Goal: Transaction & Acquisition: Book appointment/travel/reservation

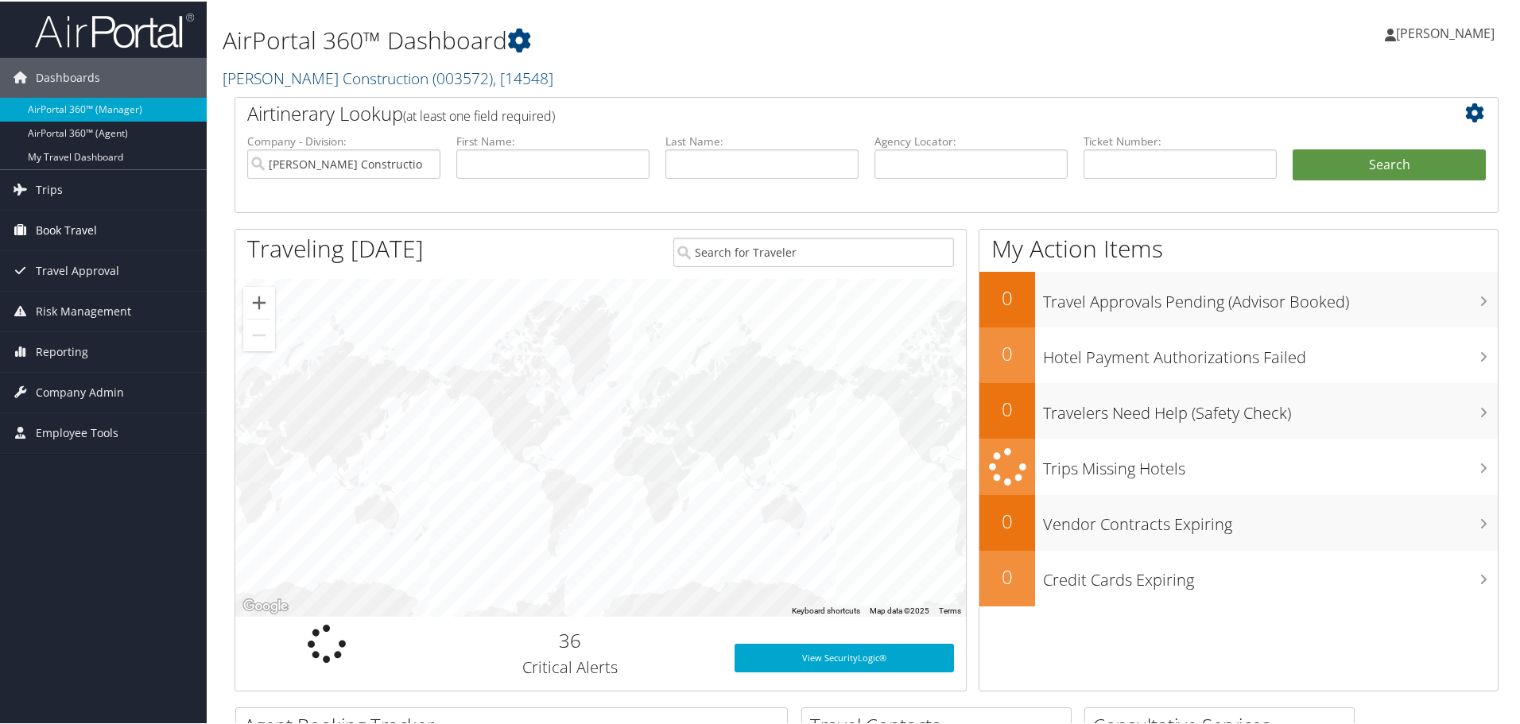
click at [47, 226] on span "Book Travel" at bounding box center [66, 229] width 61 height 40
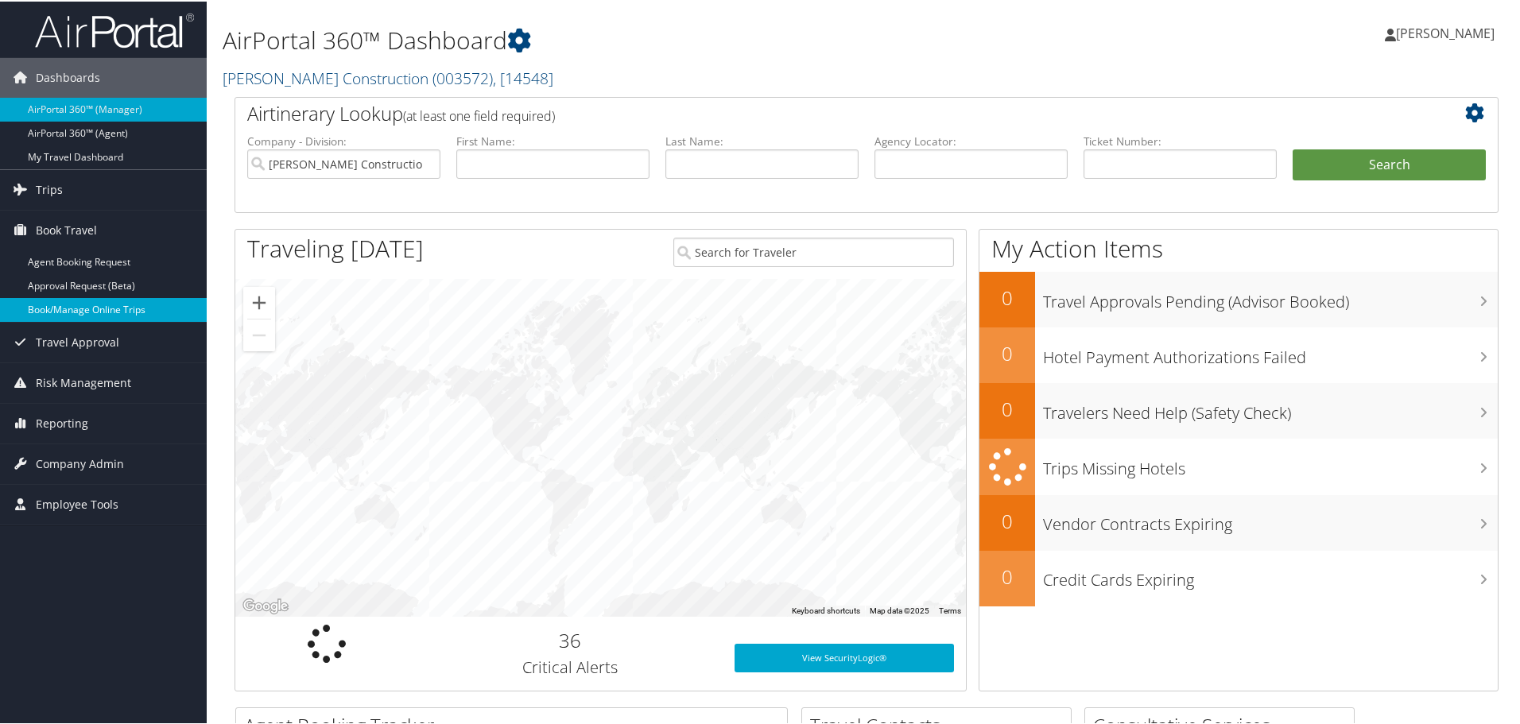
click at [61, 308] on link "Book/Manage Online Trips" at bounding box center [103, 309] width 207 height 24
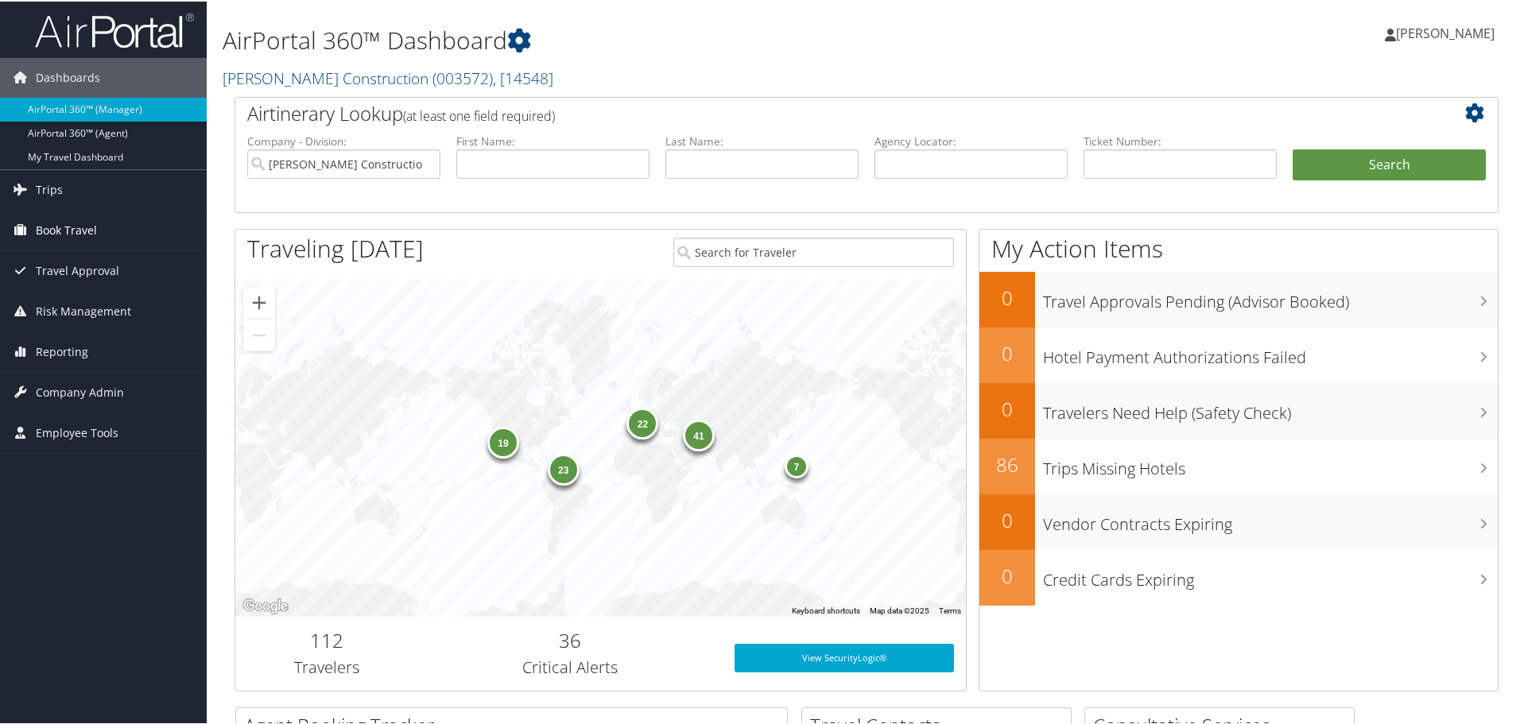
click at [72, 223] on span "Book Travel" at bounding box center [66, 229] width 61 height 40
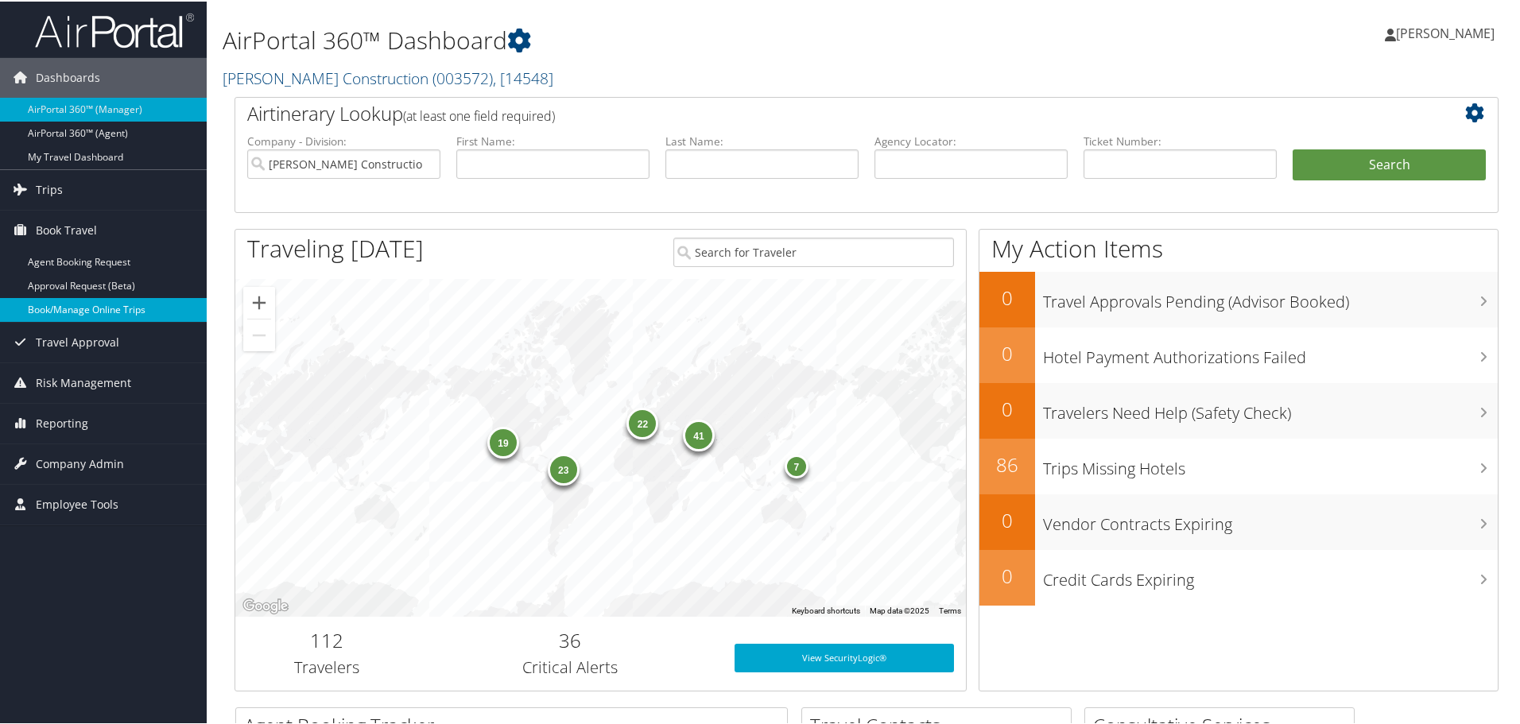
click at [64, 303] on link "Book/Manage Online Trips" at bounding box center [103, 309] width 207 height 24
click at [61, 308] on link "Book/Manage Online Trips" at bounding box center [103, 309] width 207 height 24
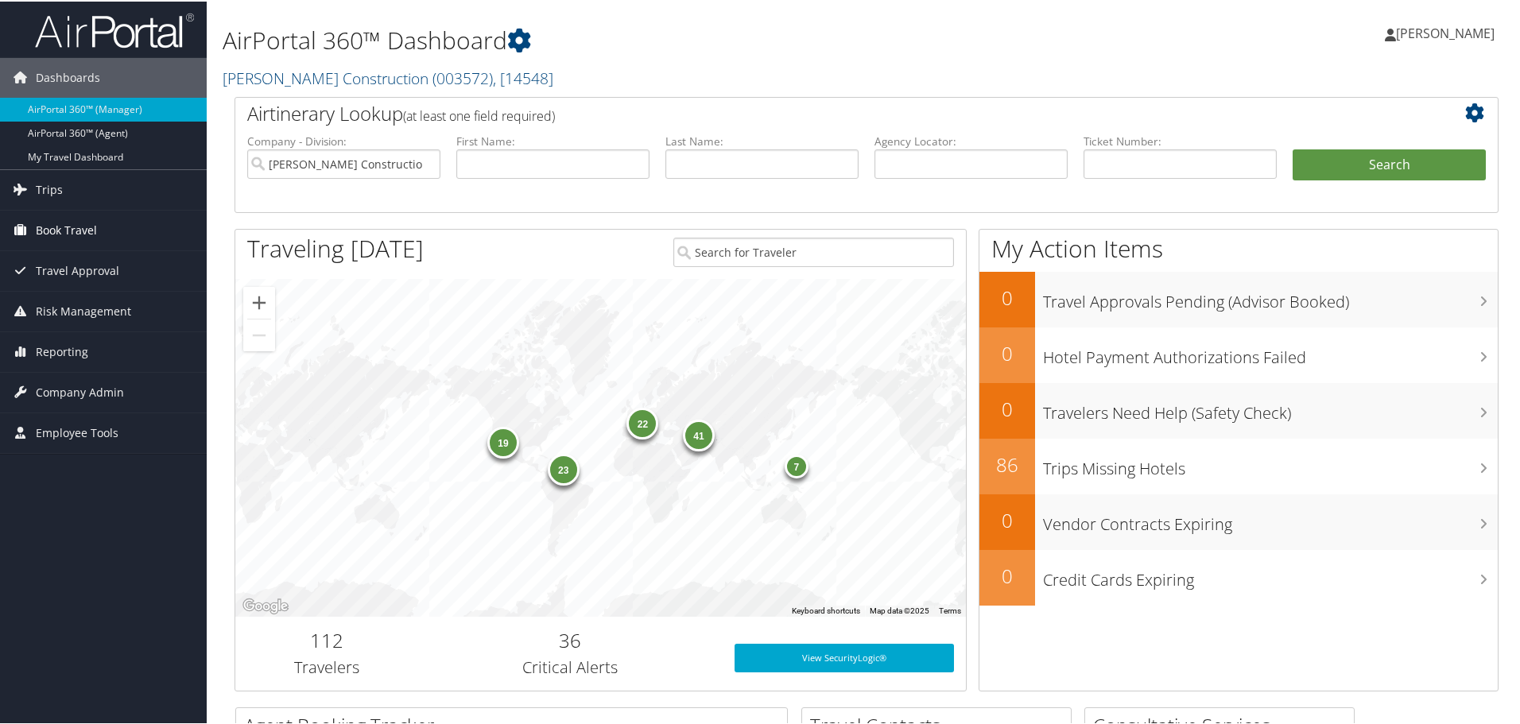
click at [68, 225] on span "Book Travel" at bounding box center [66, 229] width 61 height 40
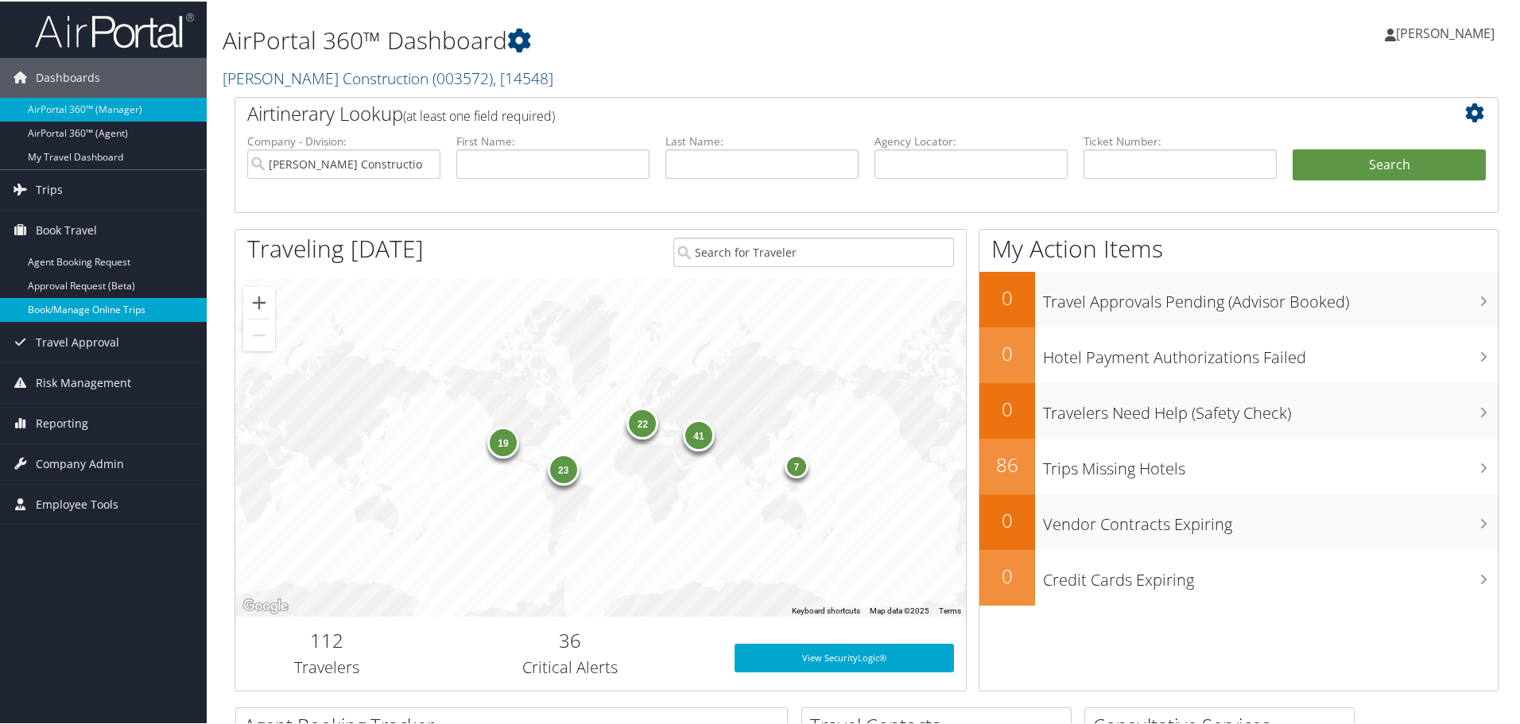
click at [82, 307] on link "Book/Manage Online Trips" at bounding box center [103, 309] width 207 height 24
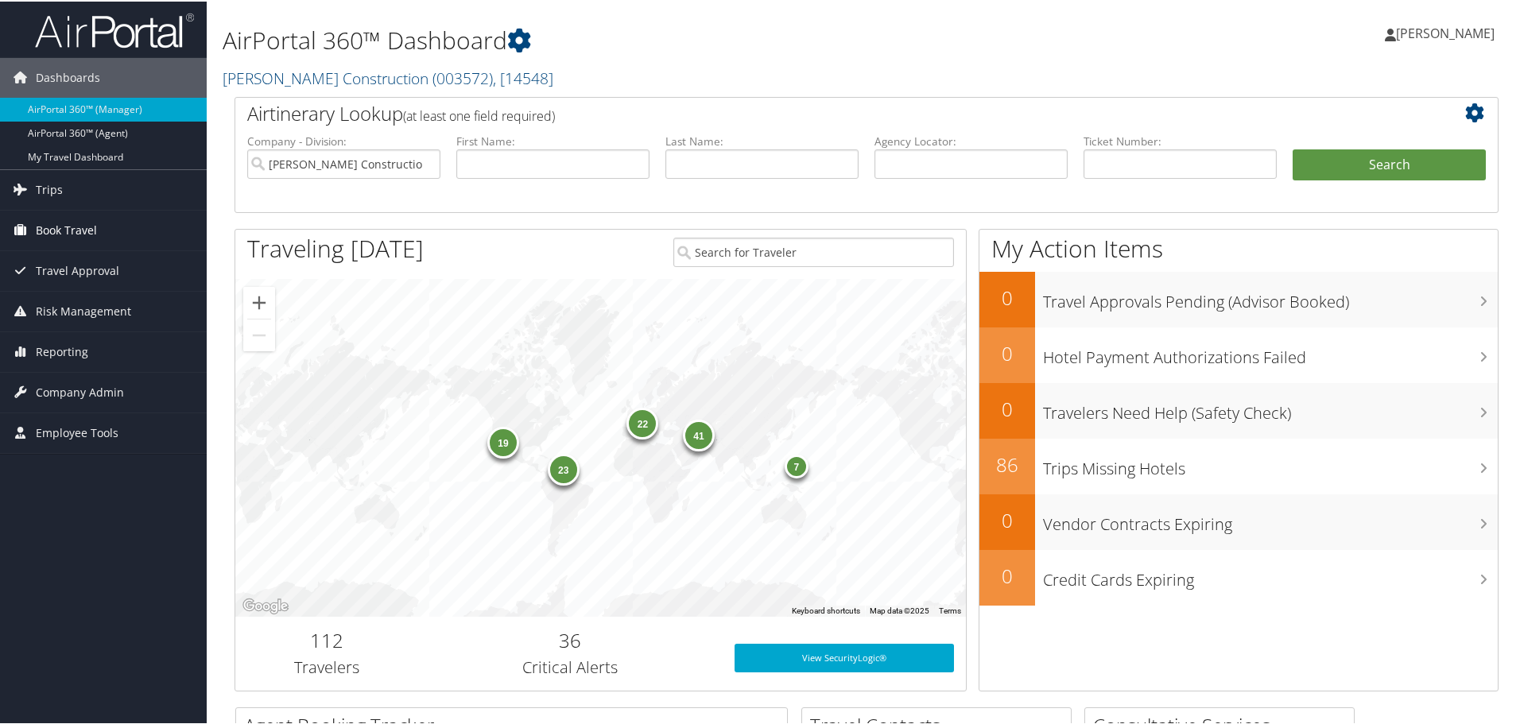
click at [86, 225] on span "Book Travel" at bounding box center [66, 229] width 61 height 40
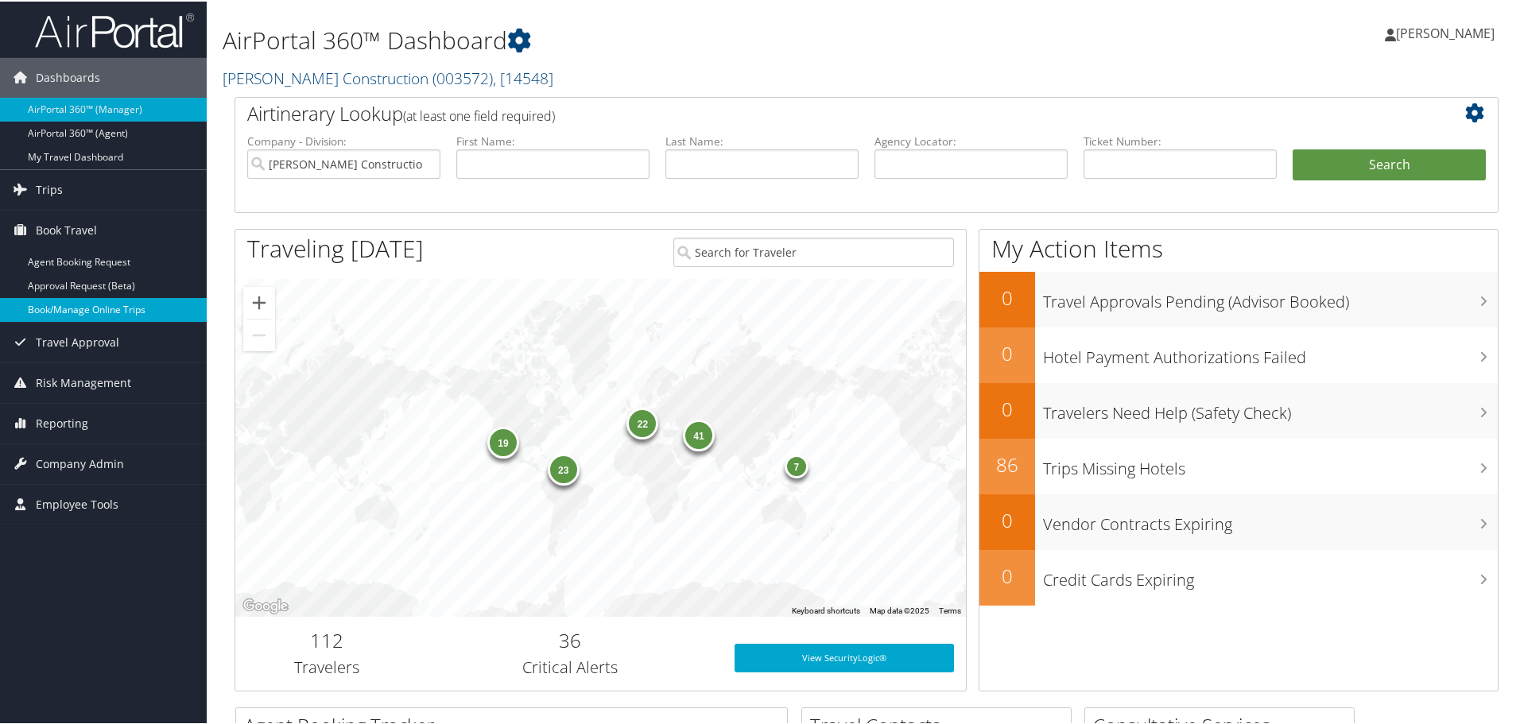
click at [83, 308] on link "Book/Manage Online Trips" at bounding box center [103, 309] width 207 height 24
